Goal: Task Accomplishment & Management: Manage account settings

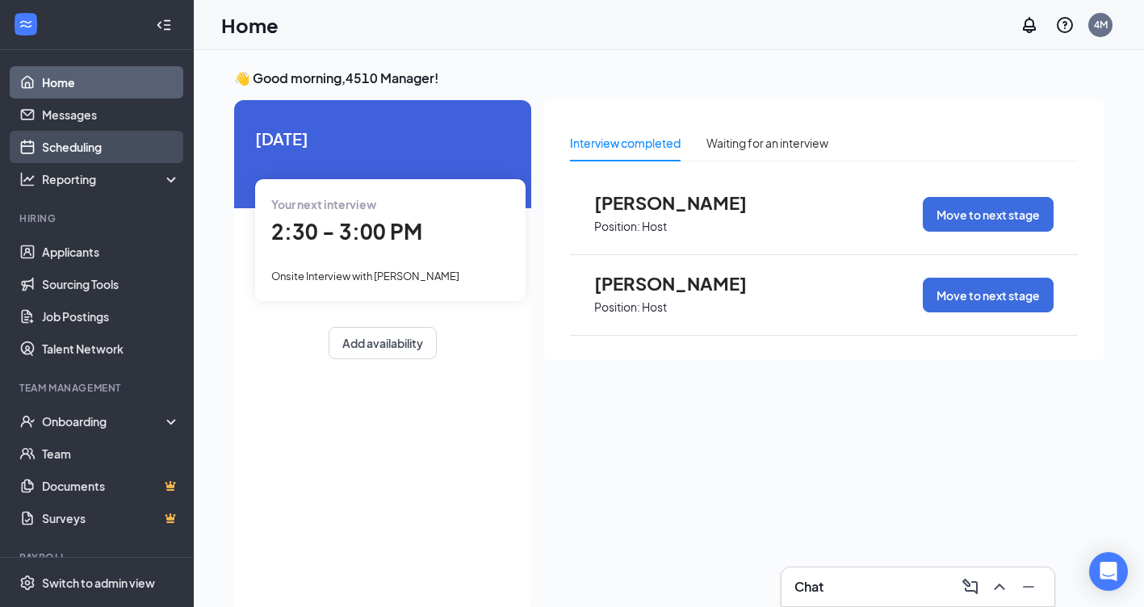
click at [77, 142] on link "Scheduling" at bounding box center [111, 147] width 138 height 32
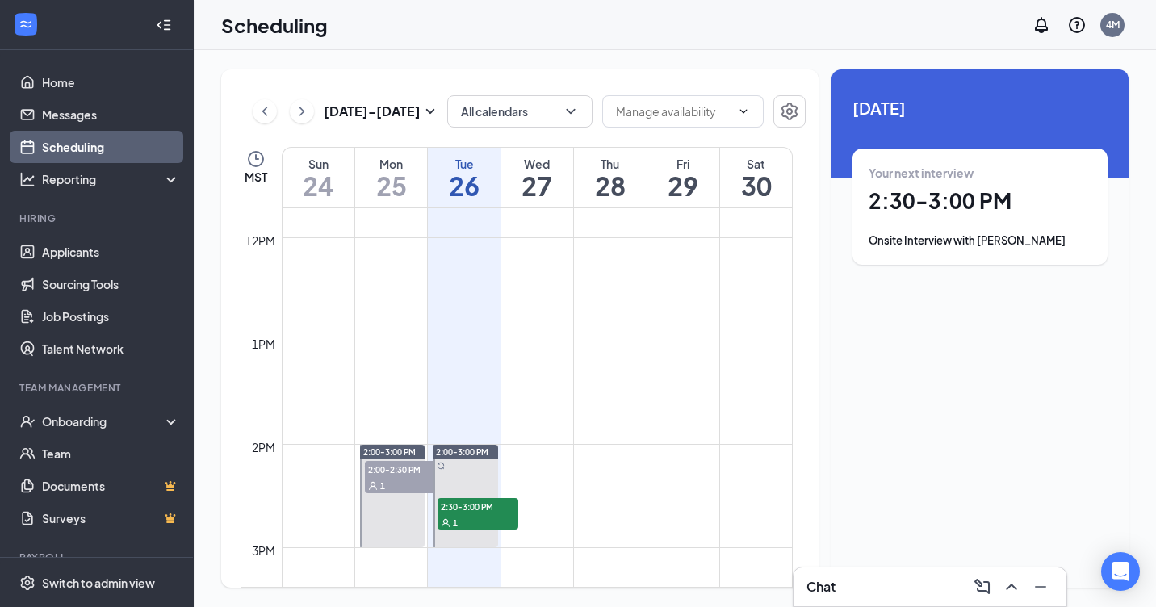
scroll to position [1291, 0]
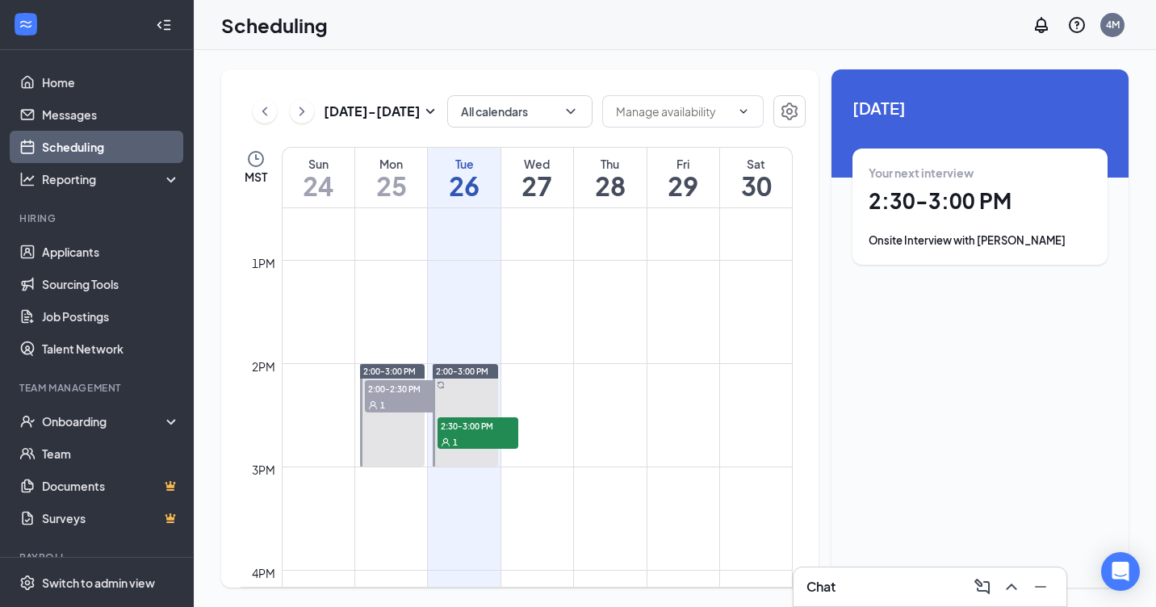
click at [308, 108] on icon "ChevronRight" at bounding box center [302, 111] width 16 height 19
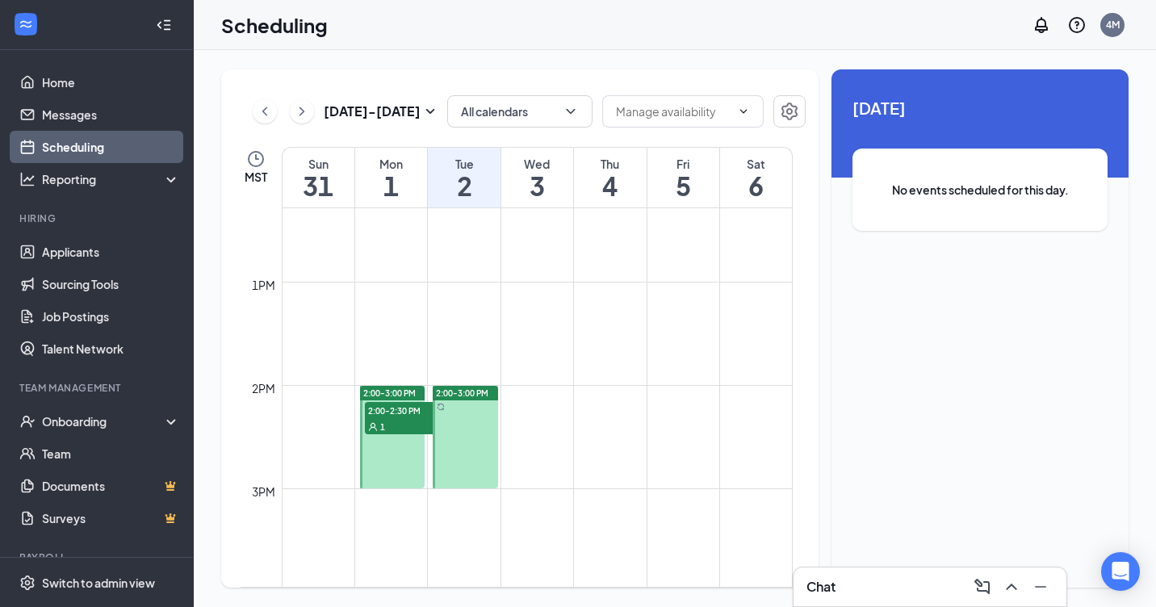
scroll to position [1278, 0]
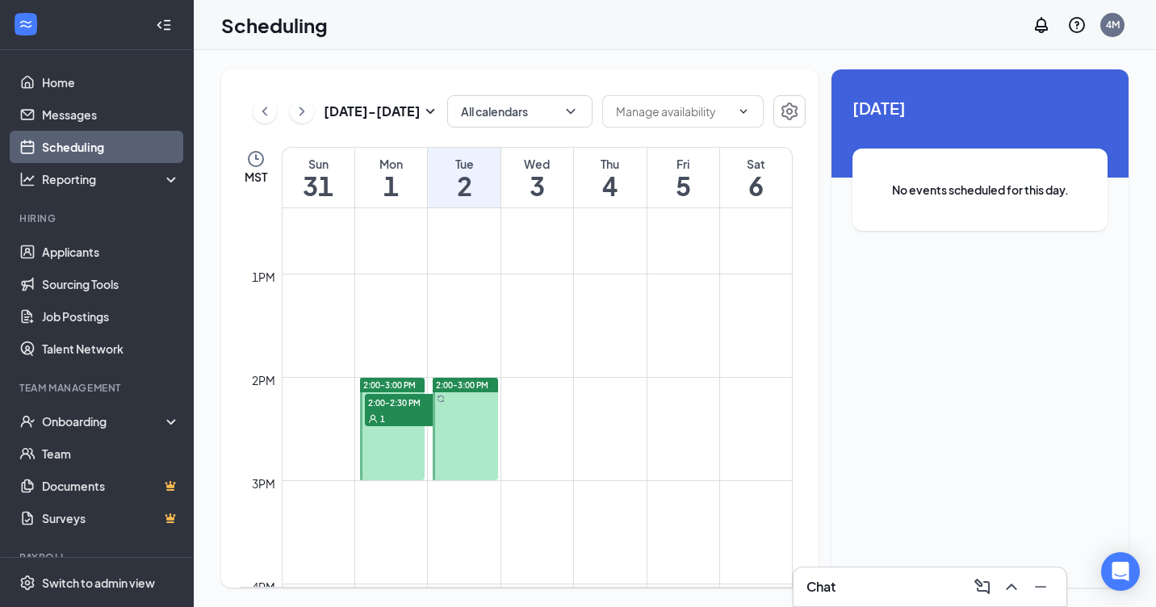
click at [390, 407] on span "2:00-2:30 PM" at bounding box center [405, 402] width 81 height 16
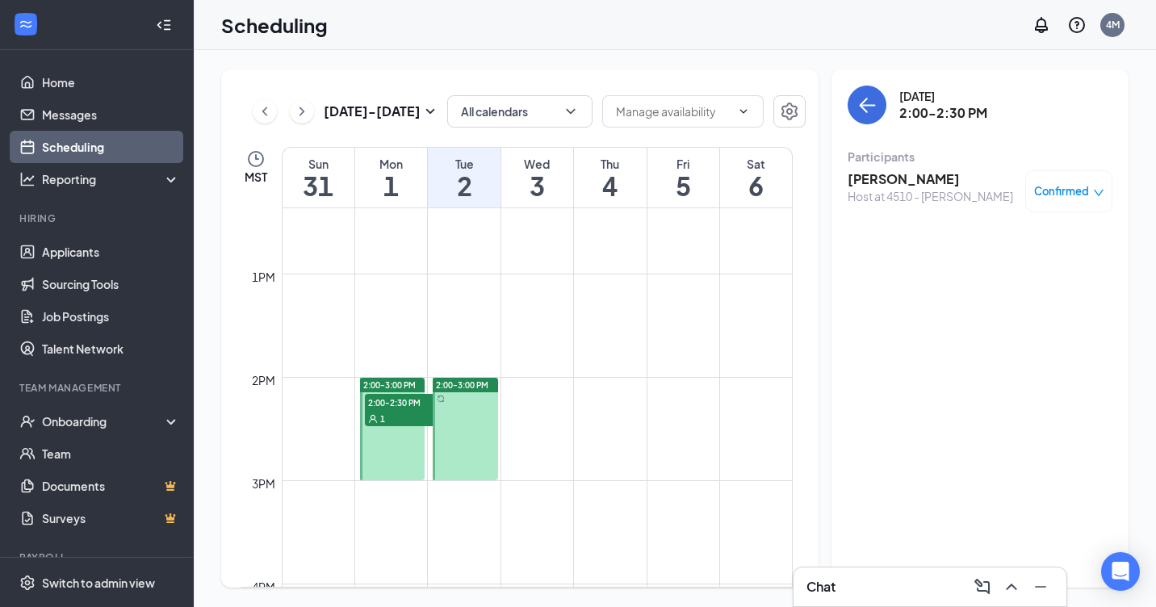
click at [1103, 196] on icon "down" at bounding box center [1098, 192] width 11 height 11
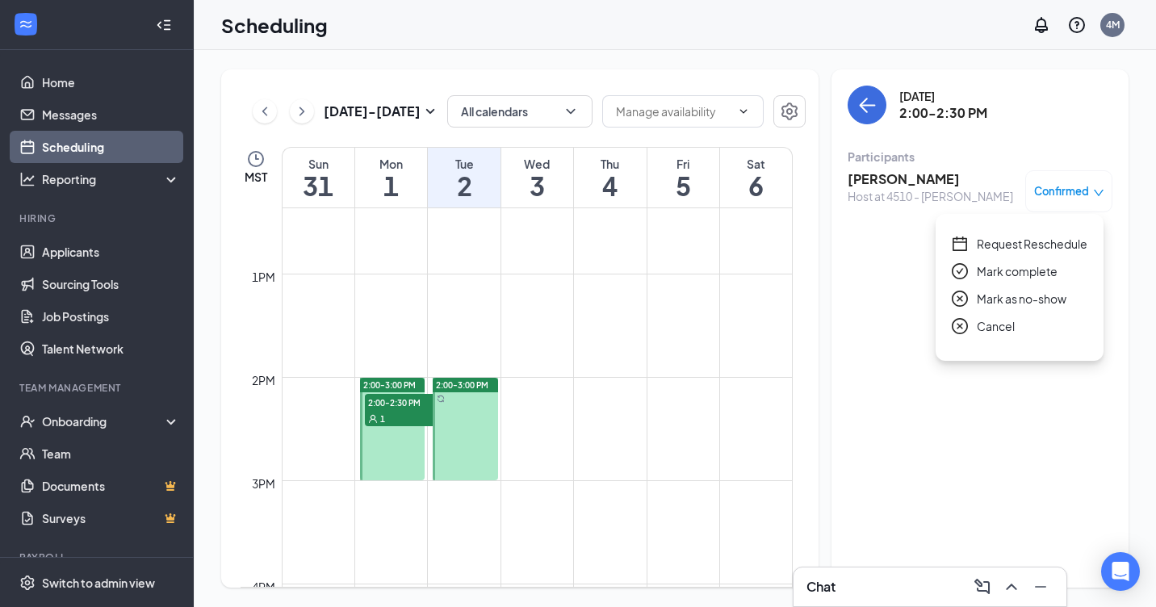
click at [990, 330] on span "Cancel" at bounding box center [996, 326] width 38 height 18
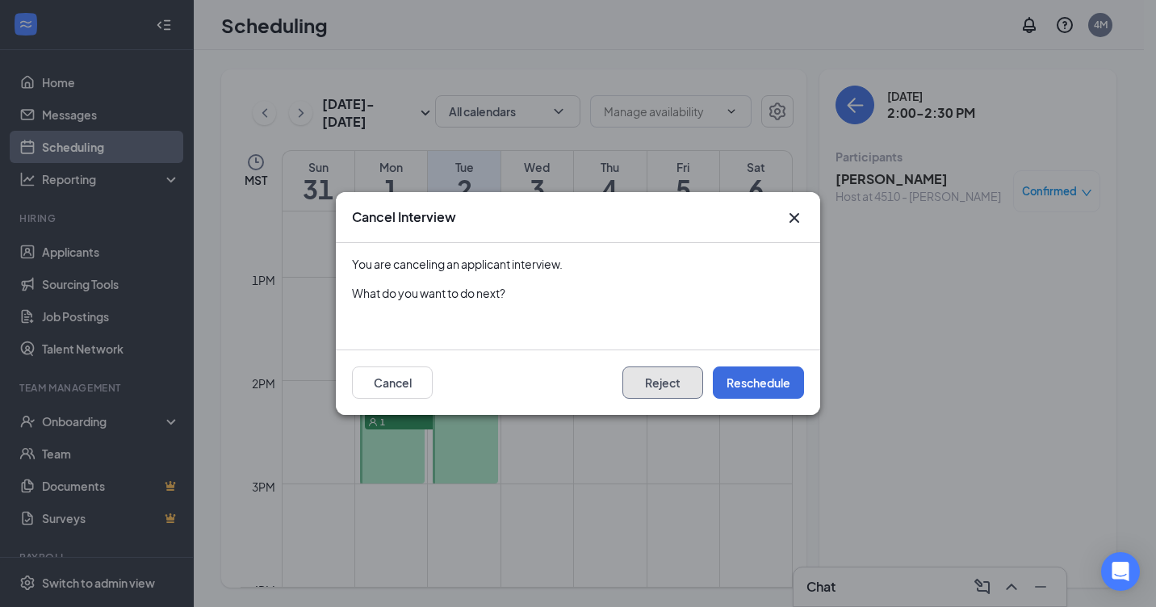
click at [659, 386] on button "Reject" at bounding box center [662, 382] width 81 height 32
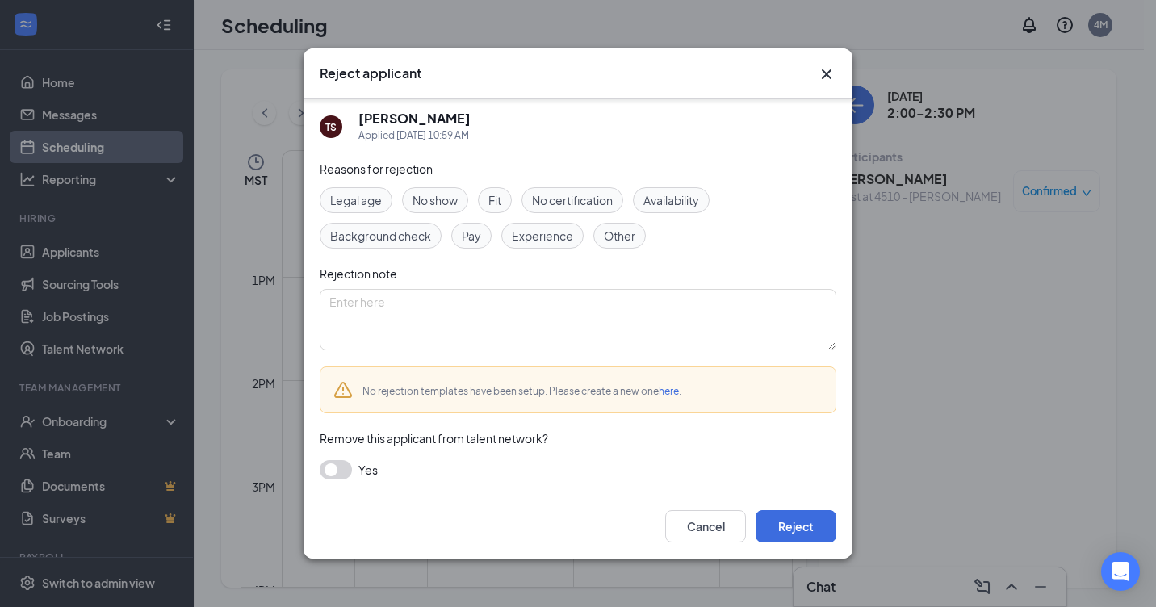
scroll to position [7, 0]
click at [697, 525] on button "Cancel" at bounding box center [705, 526] width 81 height 32
